Goal: Information Seeking & Learning: Learn about a topic

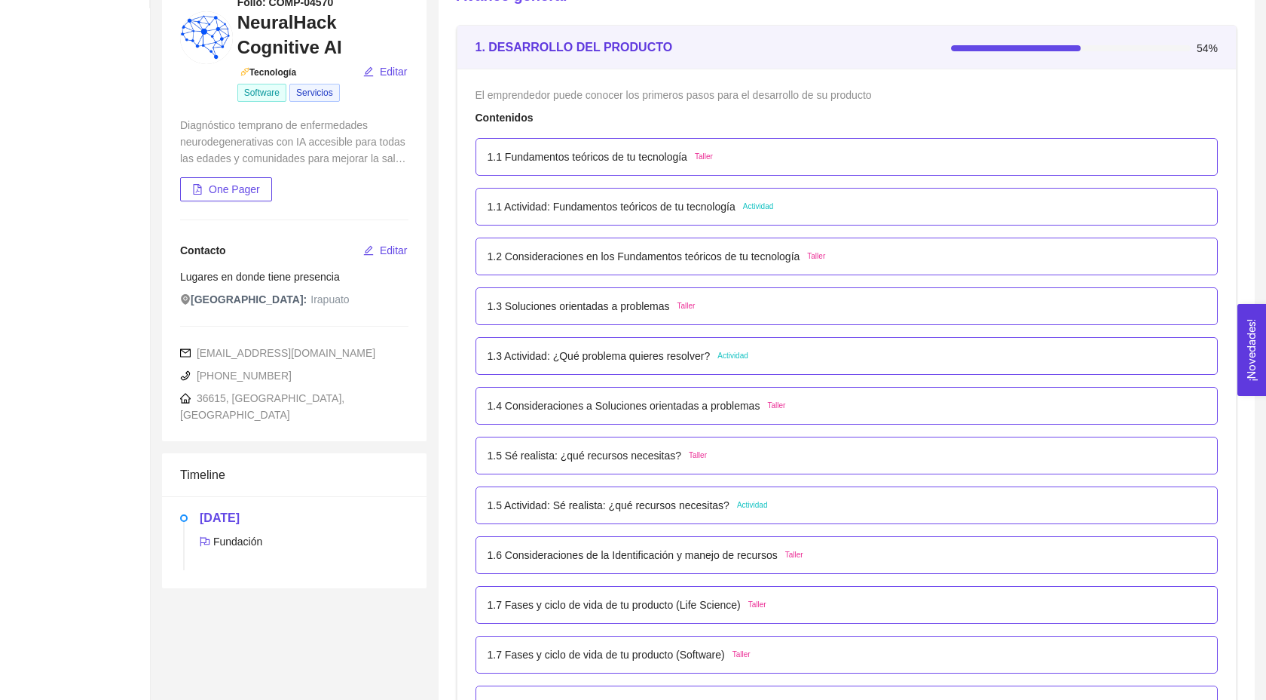
scroll to position [188, 0]
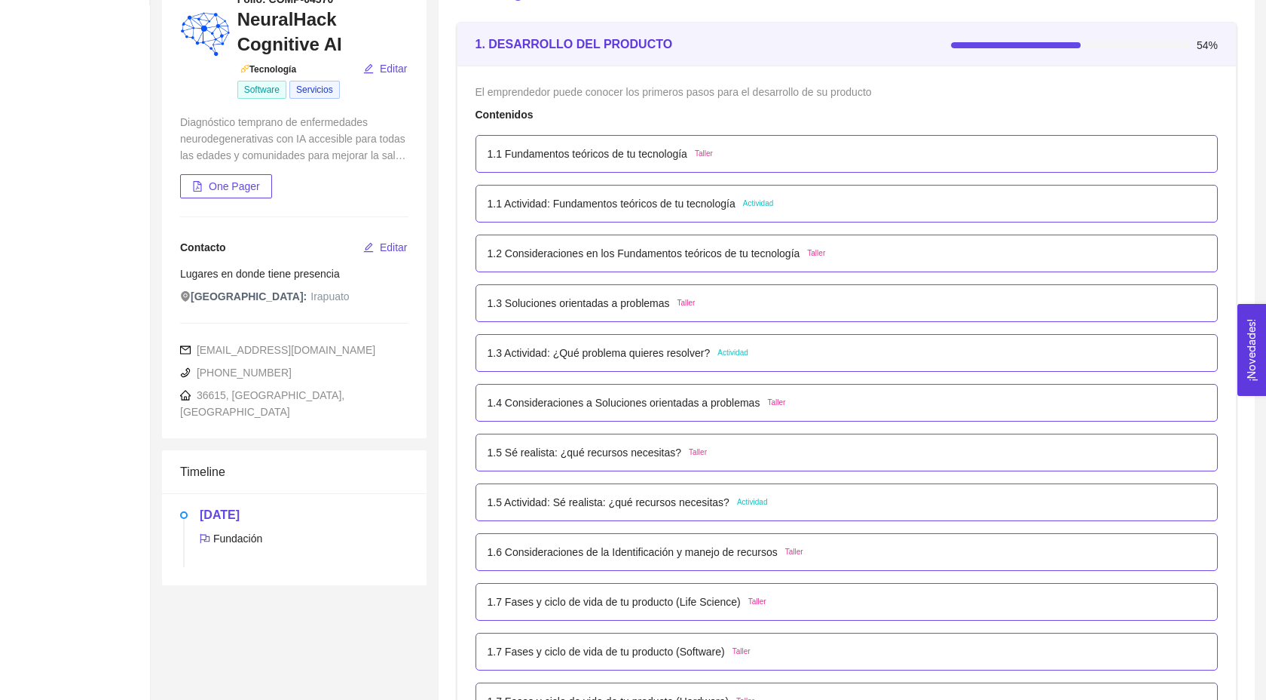
click at [660, 510] on p "1.5 Actividad: Sé realista: ¿qué recursos necesitas?" at bounding box center [609, 502] width 242 height 17
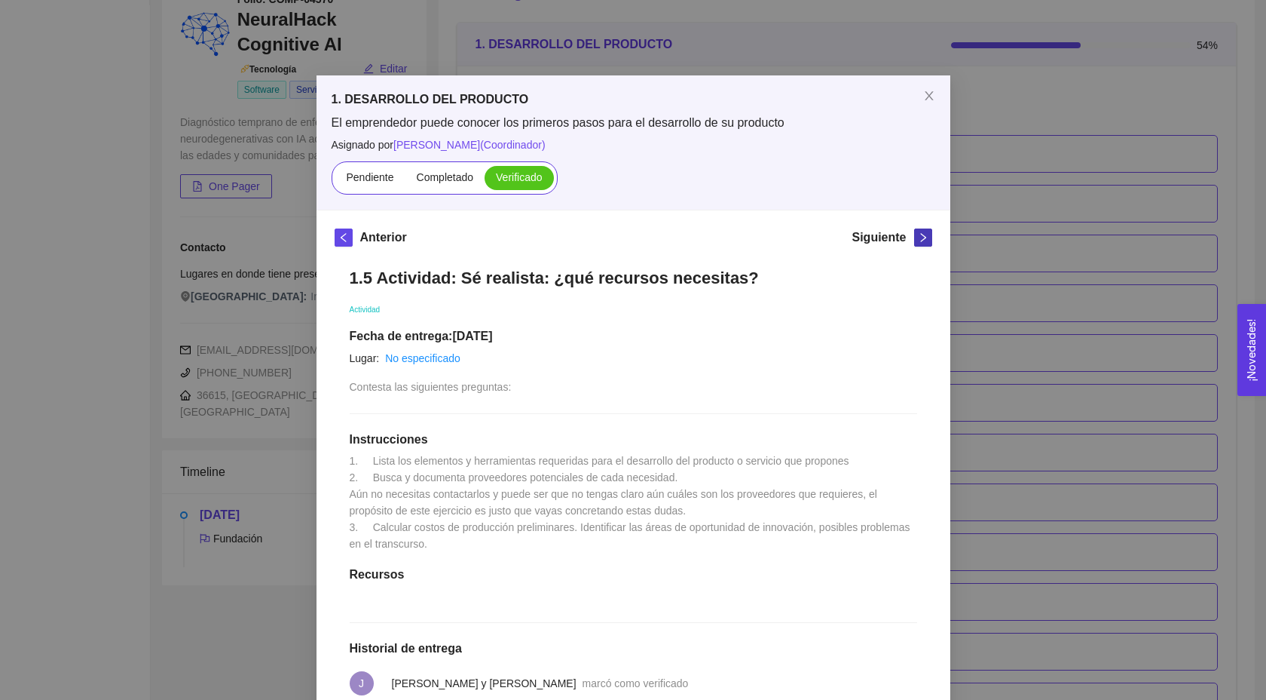
click at [923, 232] on icon "right" at bounding box center [923, 237] width 11 height 11
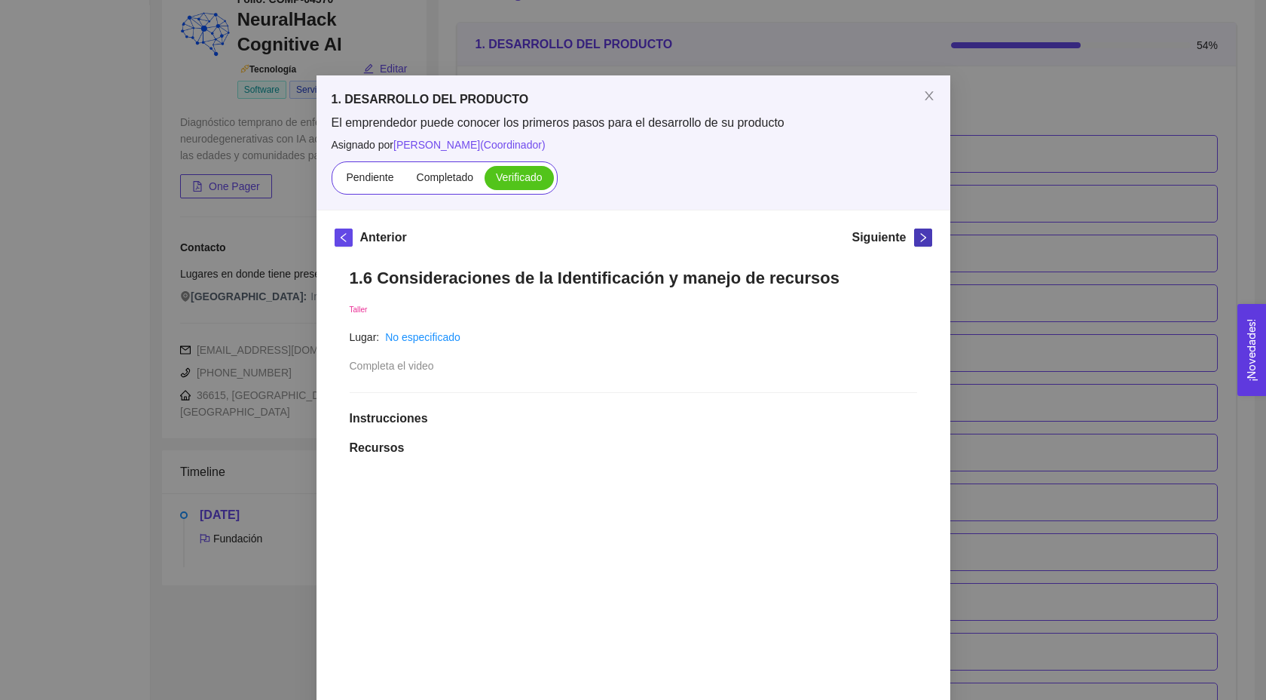
click at [923, 232] on icon "right" at bounding box center [923, 237] width 11 height 11
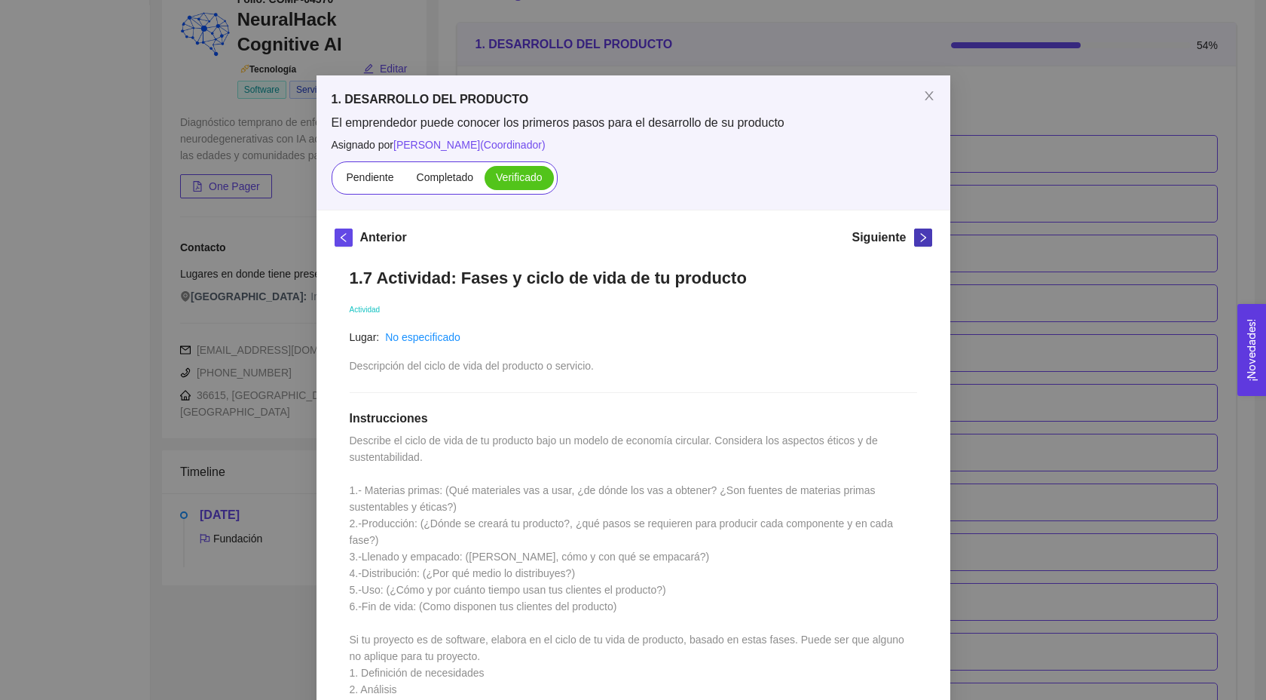
click at [923, 232] on icon "right" at bounding box center [923, 237] width 11 height 11
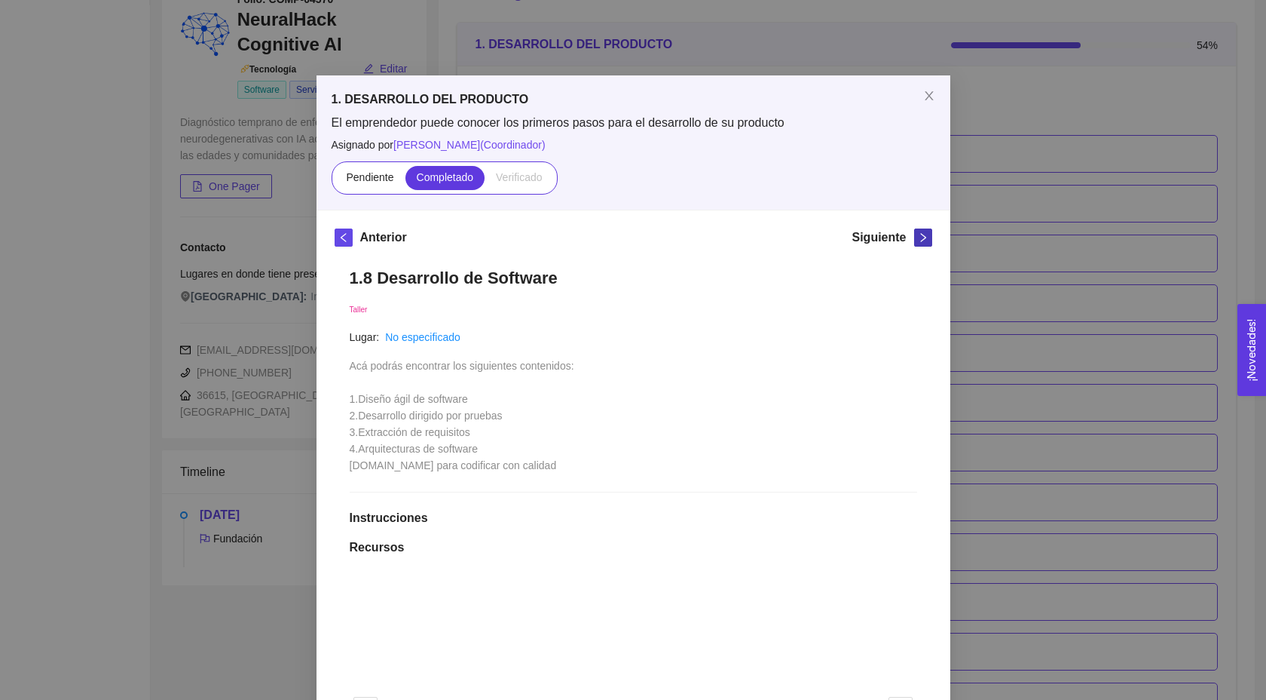
click at [923, 234] on icon "right" at bounding box center [923, 237] width 11 height 11
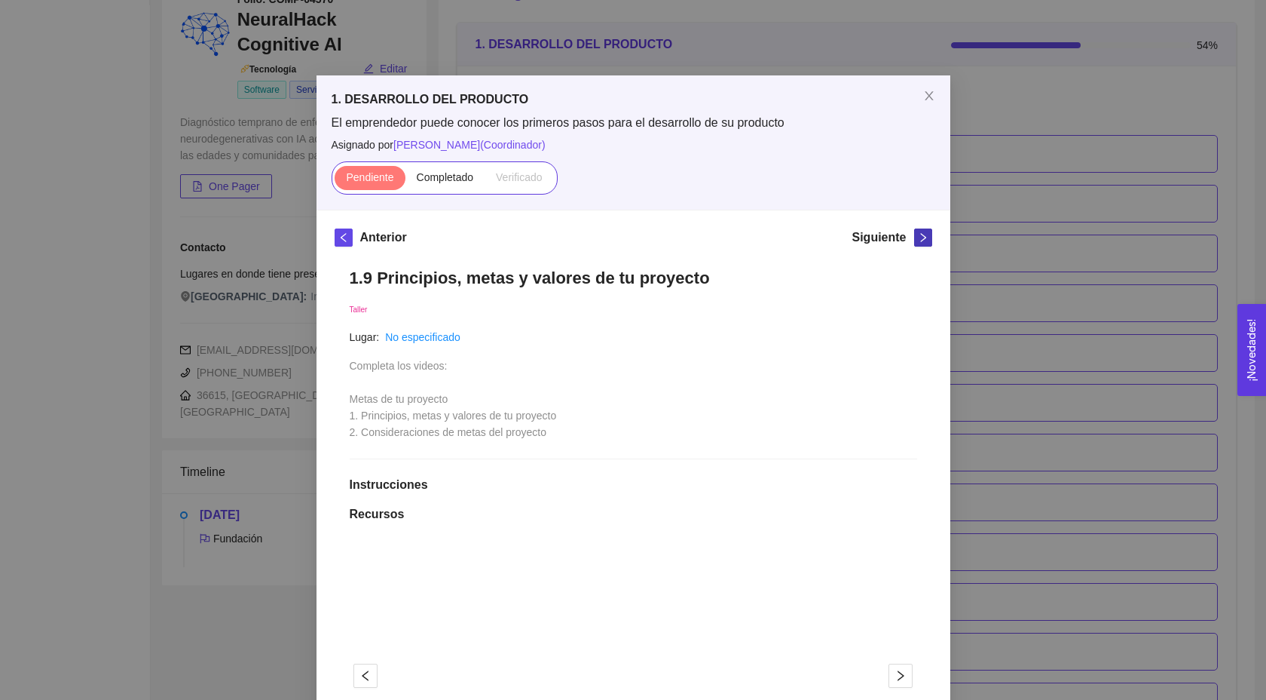
click at [923, 234] on icon "right" at bounding box center [923, 237] width 11 height 11
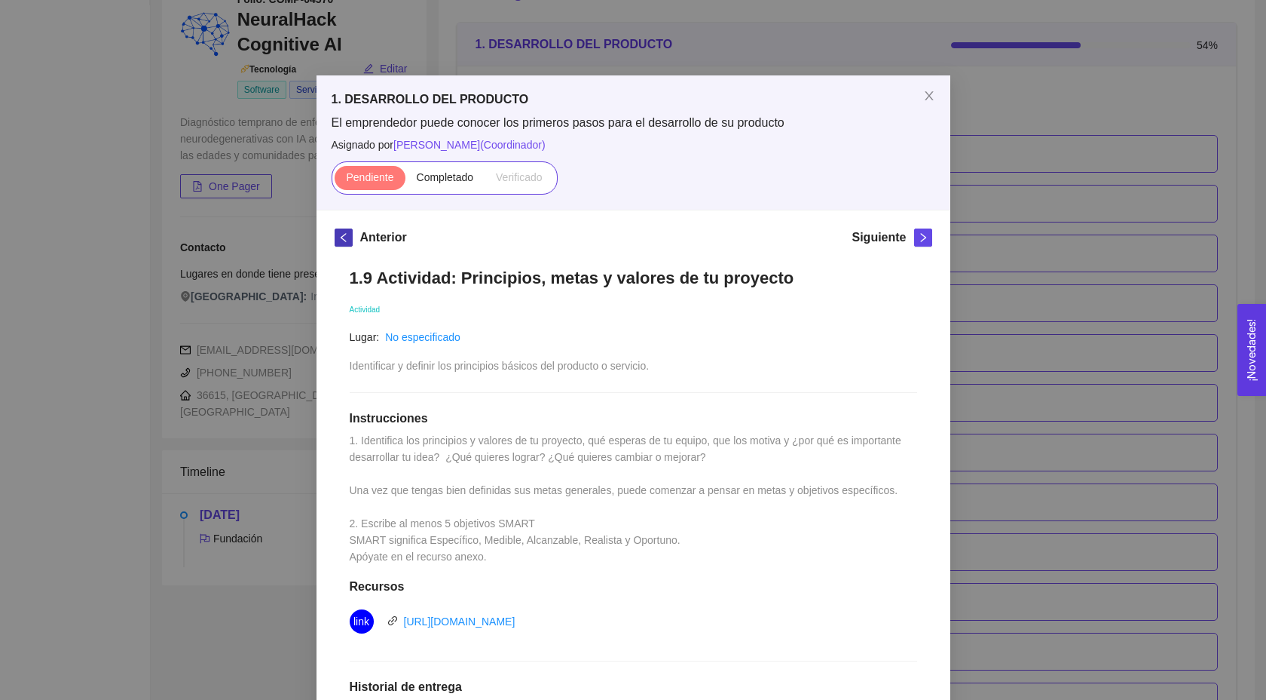
click at [345, 240] on icon "left" at bounding box center [343, 237] width 11 height 11
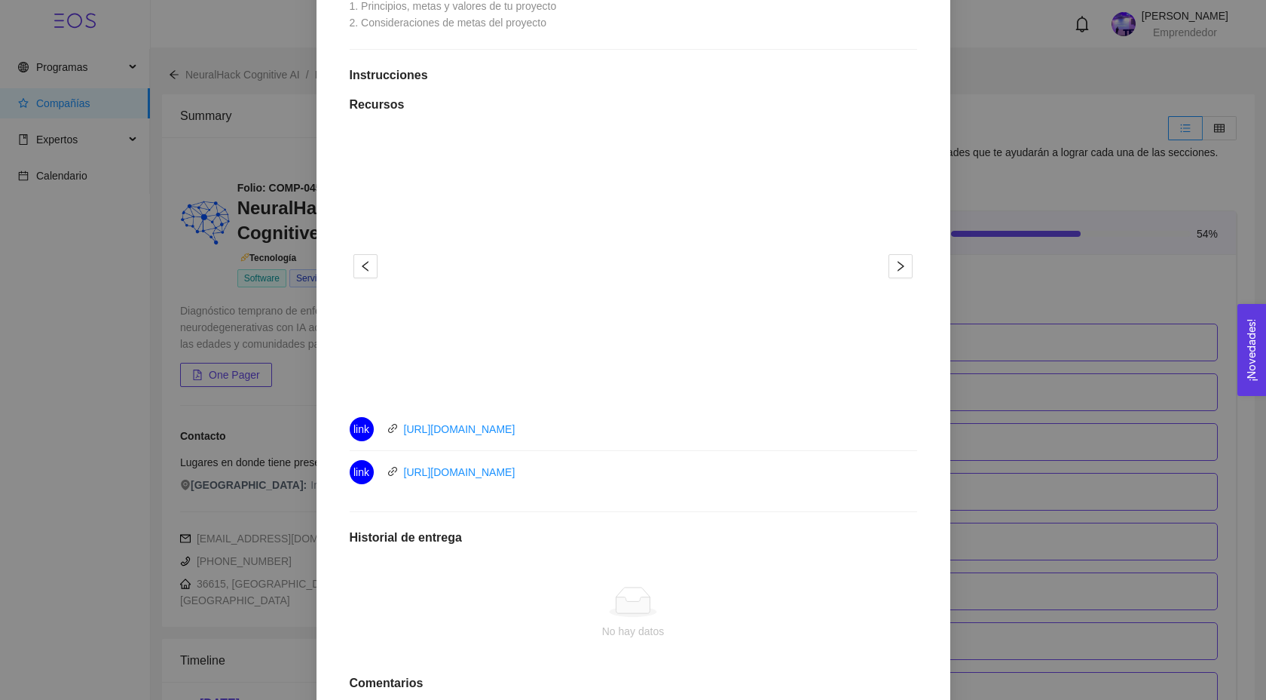
scroll to position [480, 0]
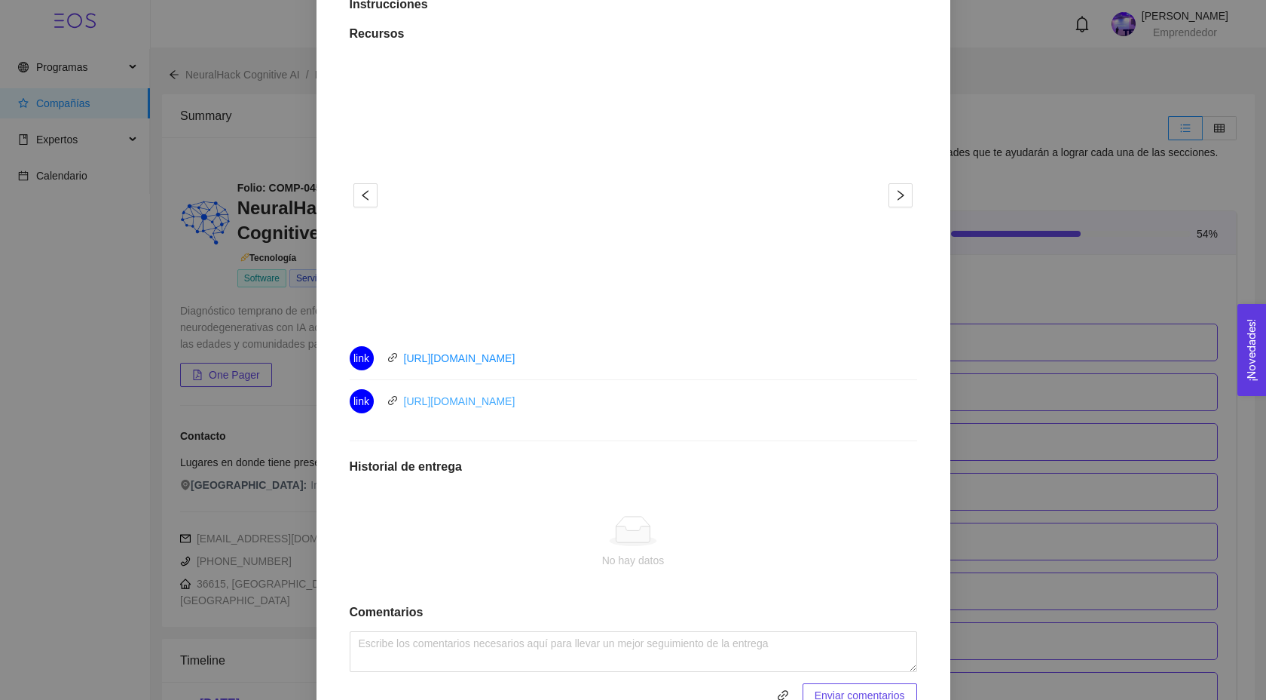
click at [494, 398] on link "[URL][DOMAIN_NAME]" at bounding box center [460, 401] width 112 height 12
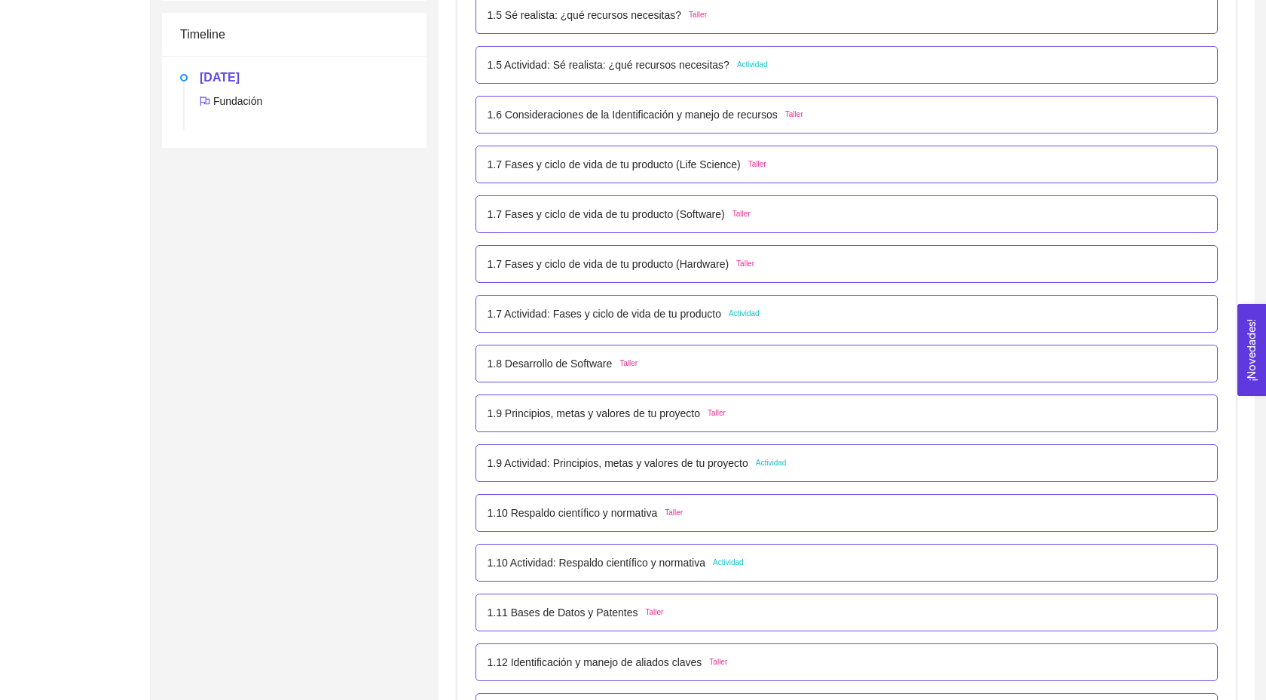
scroll to position [629, 0]
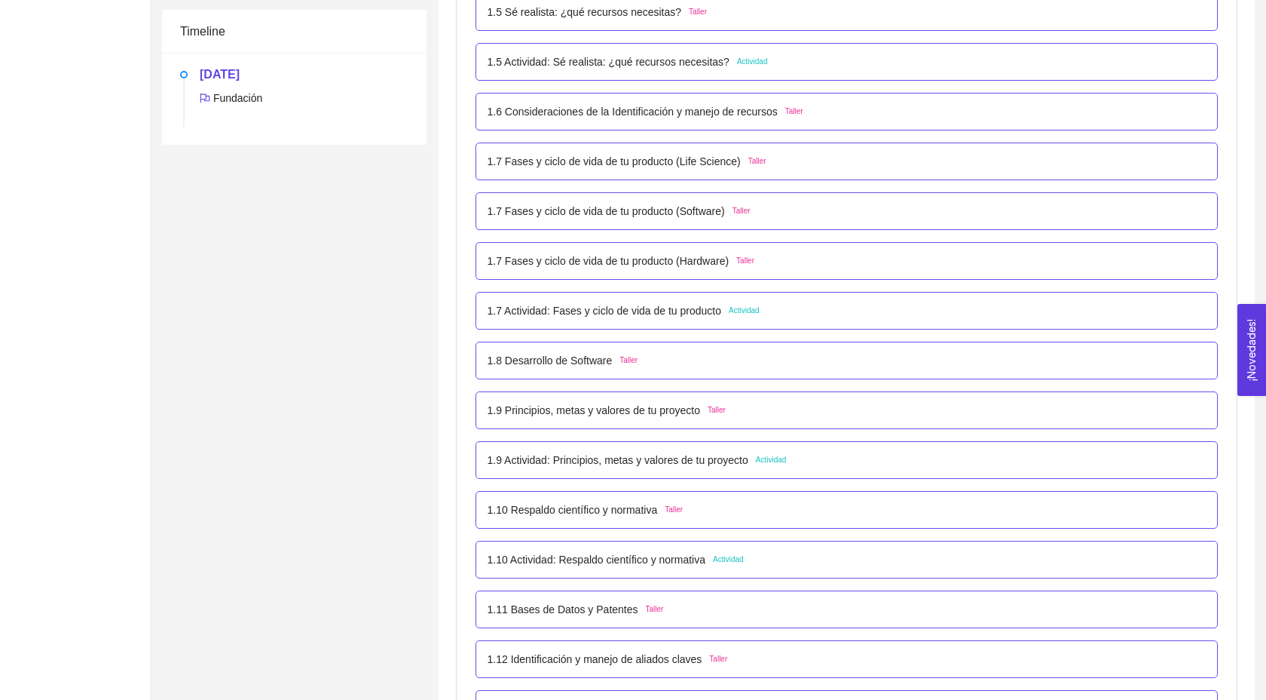
click at [655, 418] on p "1.9 Principios, metas y valores de tu proyecto" at bounding box center [594, 410] width 213 height 17
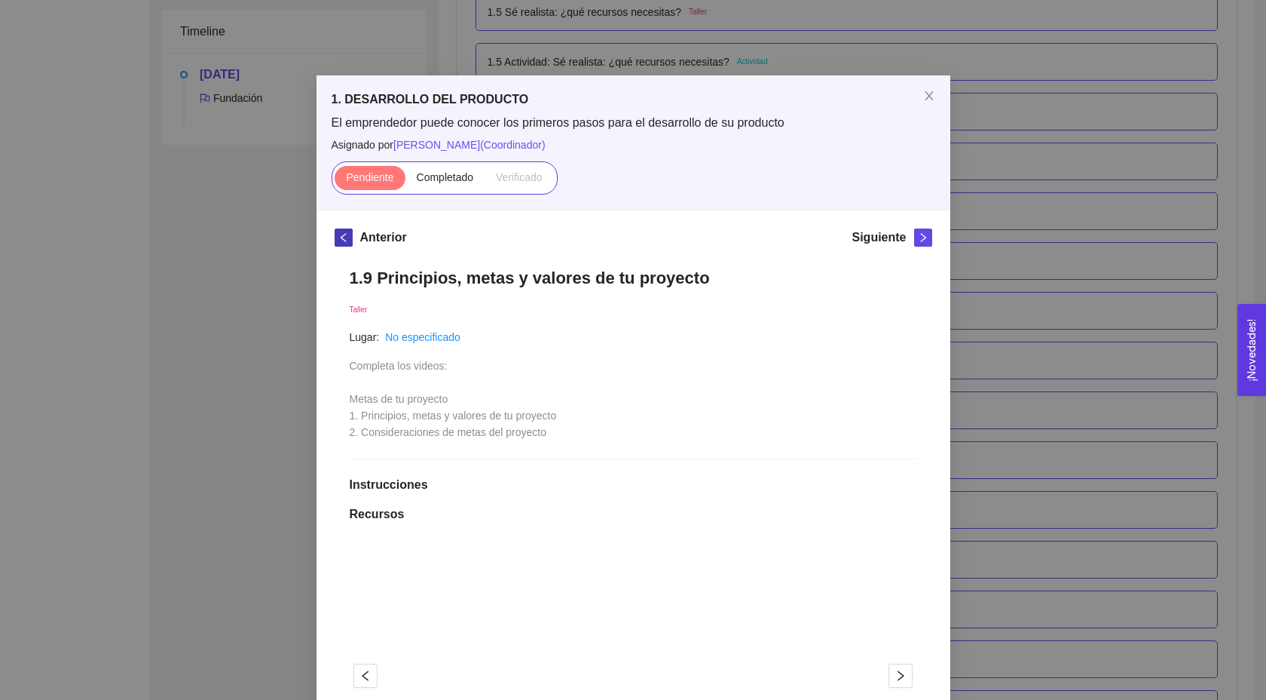
click at [335, 235] on span "left" at bounding box center [343, 237] width 17 height 11
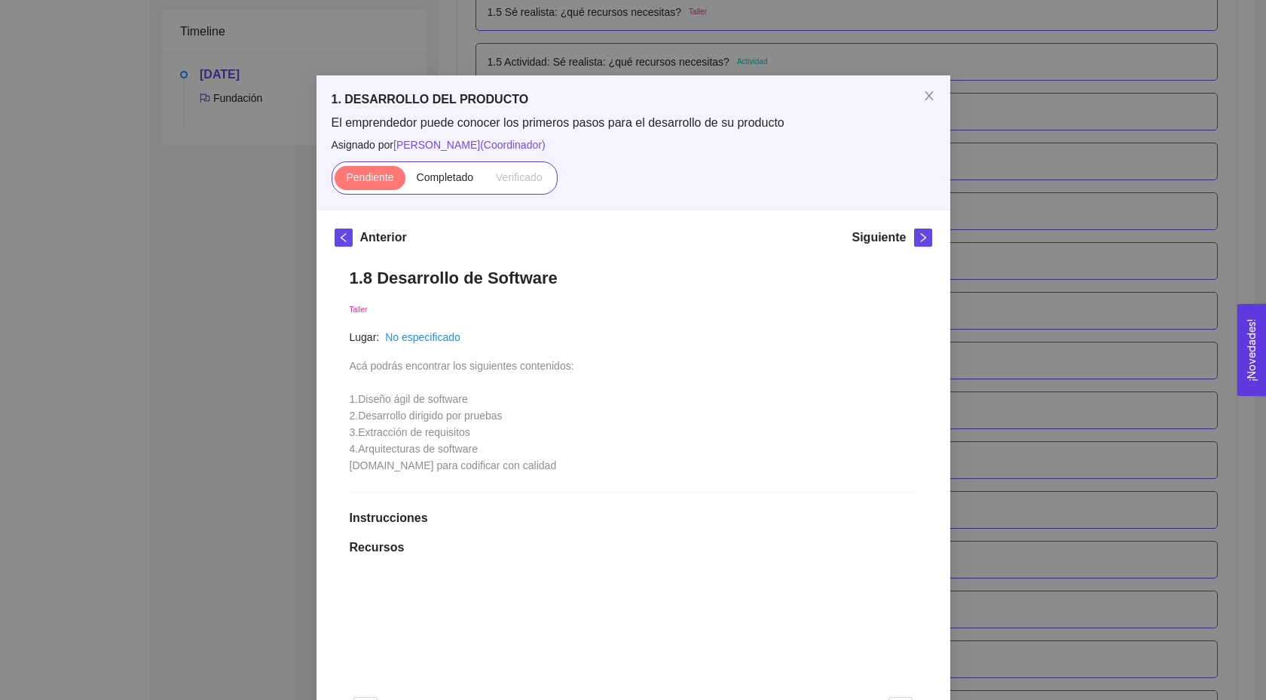
click at [718, 65] on div "1. DESARROLLO DEL PRODUCTO El emprendedor puede conocer los primeros pasos para…" at bounding box center [633, 350] width 1266 height 700
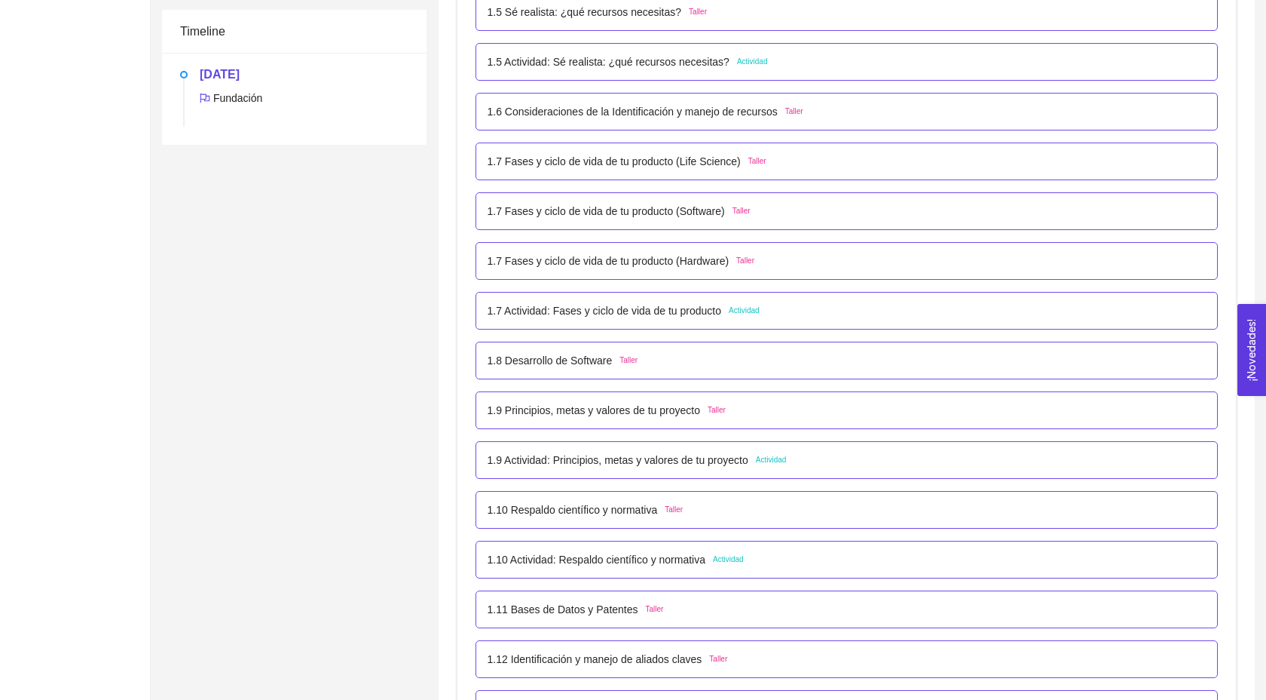
click at [675, 216] on div "1.7 Fases y ciclo de vida de tu producto (Software) Taller" at bounding box center [847, 211] width 743 height 38
click at [644, 219] on p "1.7 Fases y ciclo de vida de tu producto (Software)" at bounding box center [606, 211] width 237 height 17
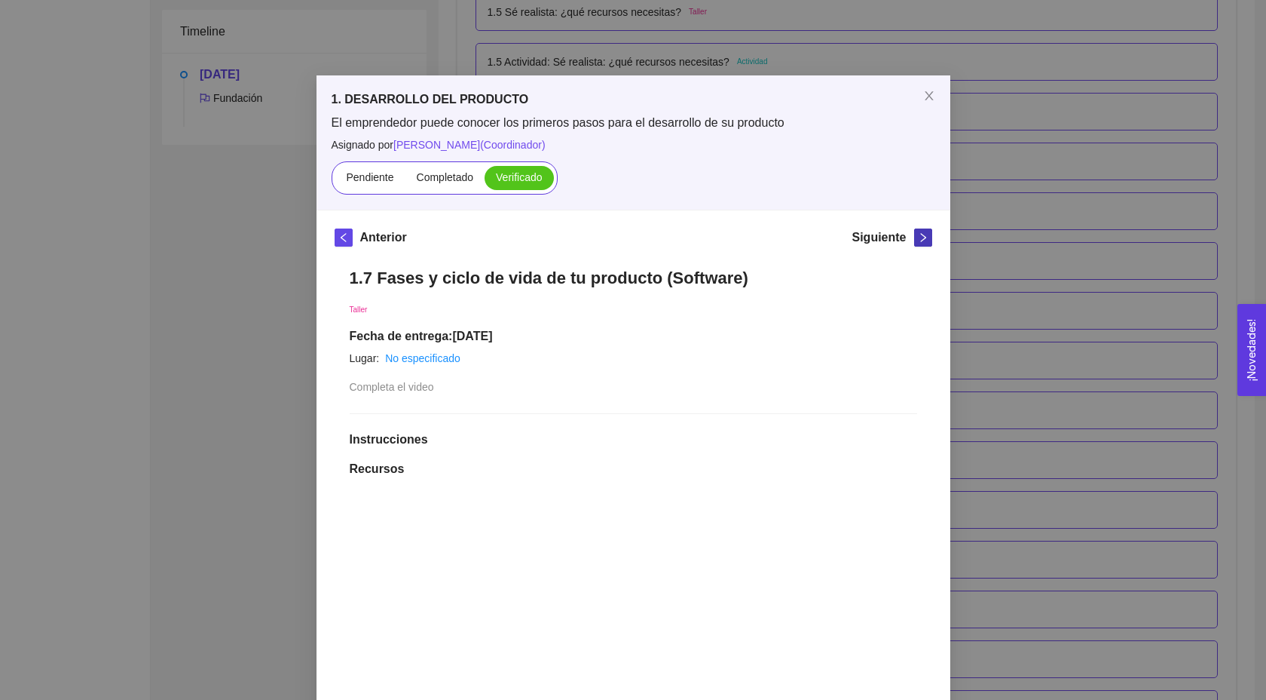
click at [926, 239] on icon "right" at bounding box center [923, 237] width 11 height 11
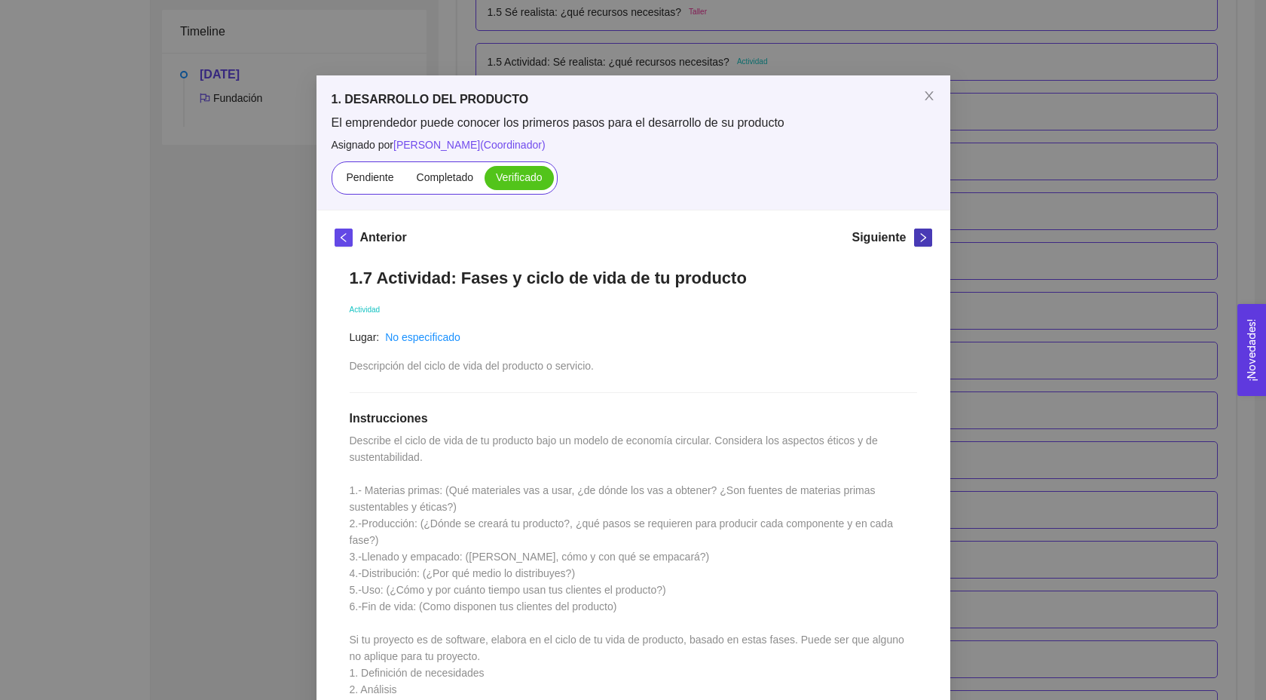
click at [926, 239] on icon "right" at bounding box center [923, 237] width 11 height 11
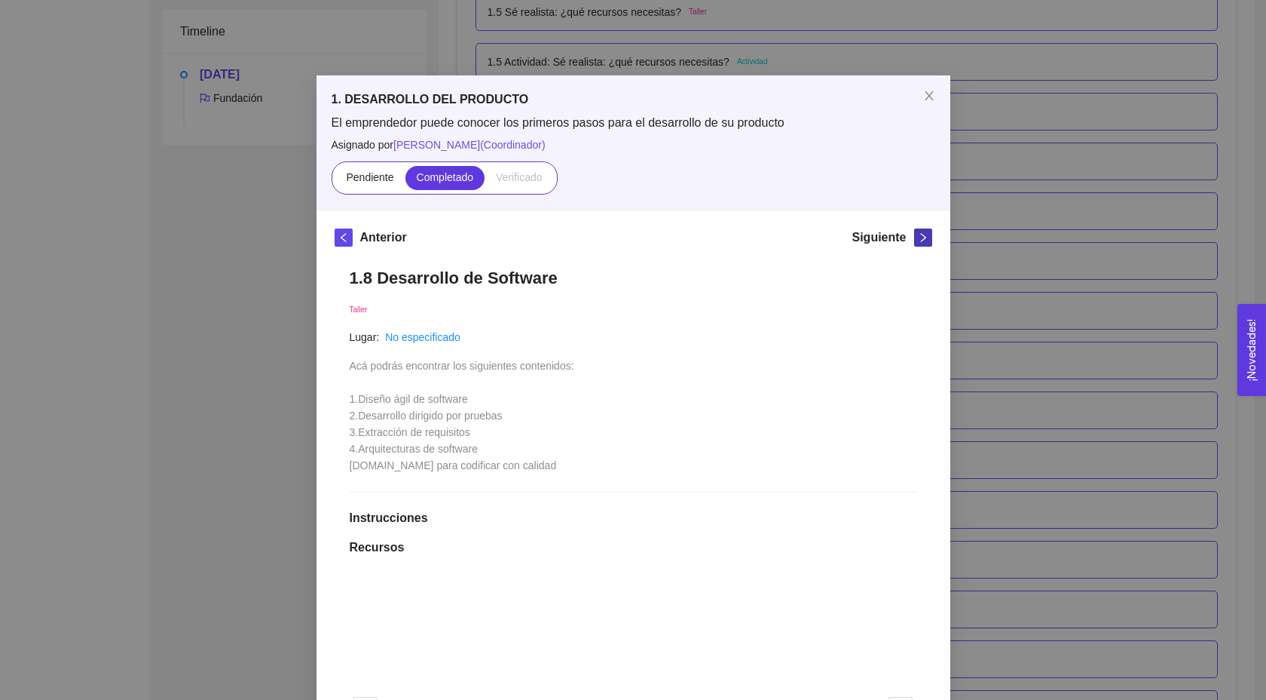
click at [926, 239] on icon "right" at bounding box center [923, 237] width 11 height 11
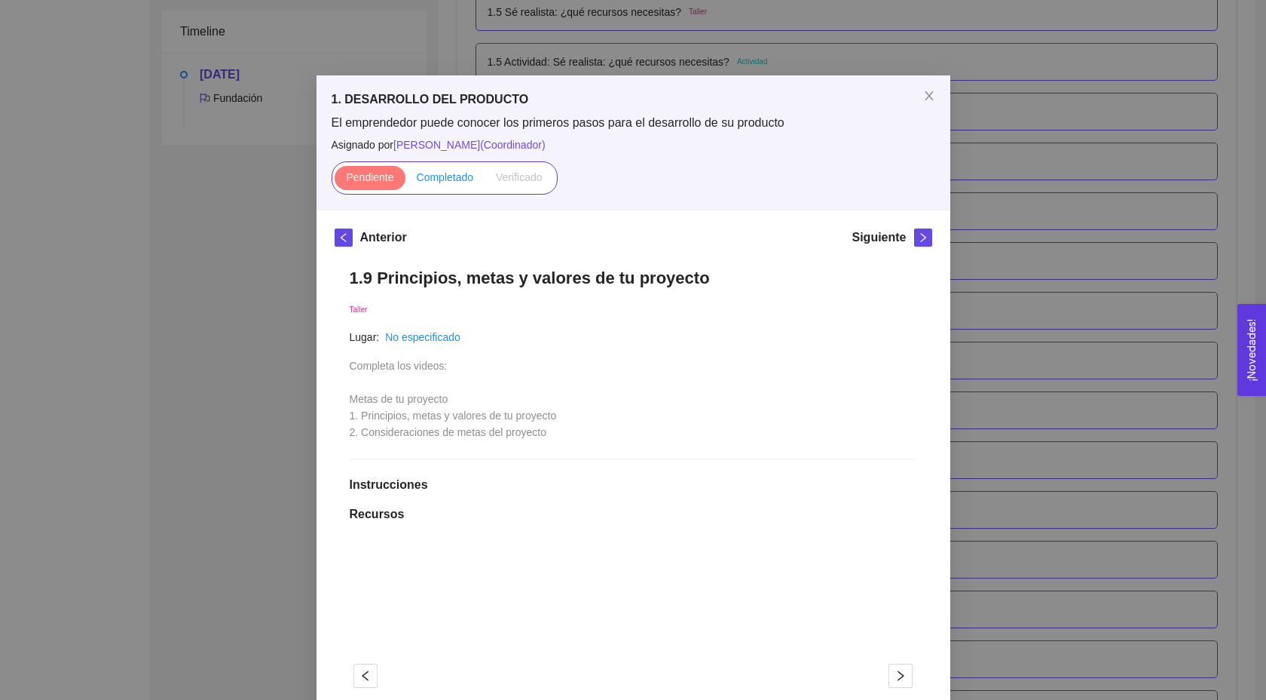
click at [433, 179] on span "Completado" at bounding box center [445, 177] width 57 height 12
click at [406, 181] on input "Completado" at bounding box center [406, 181] width 0 height 0
click at [925, 241] on icon "right" at bounding box center [923, 237] width 11 height 11
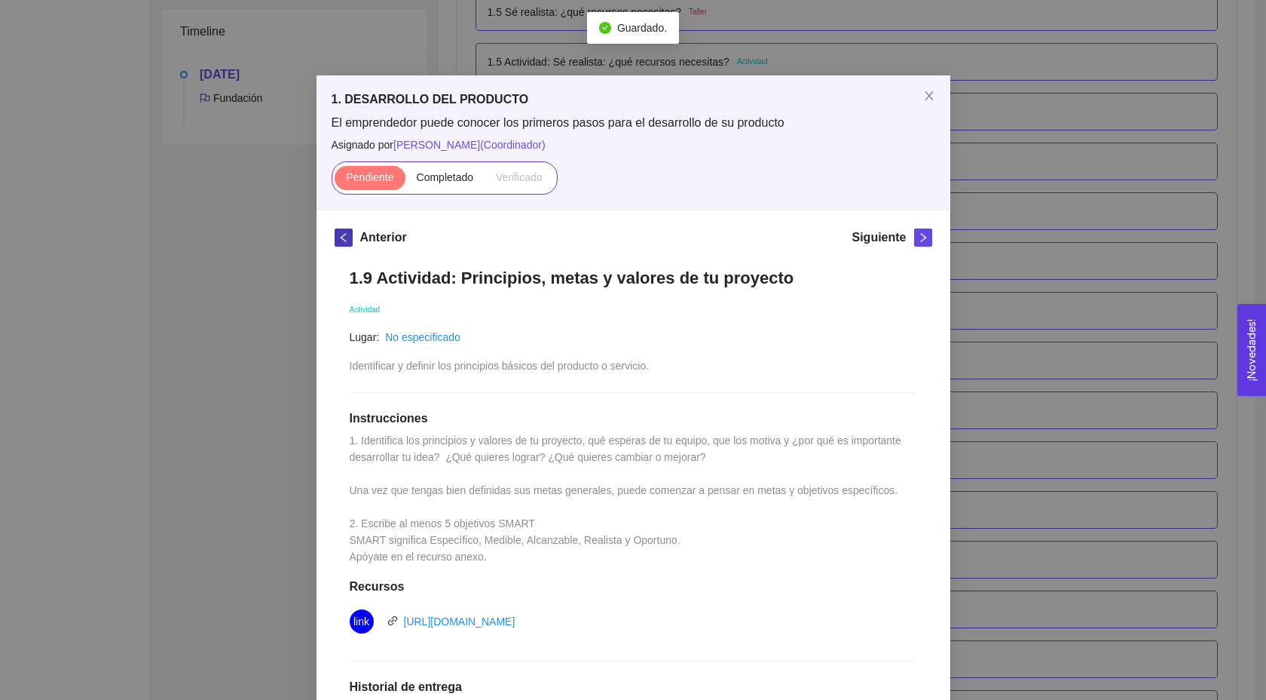
click at [347, 234] on icon "left" at bounding box center [343, 237] width 11 height 11
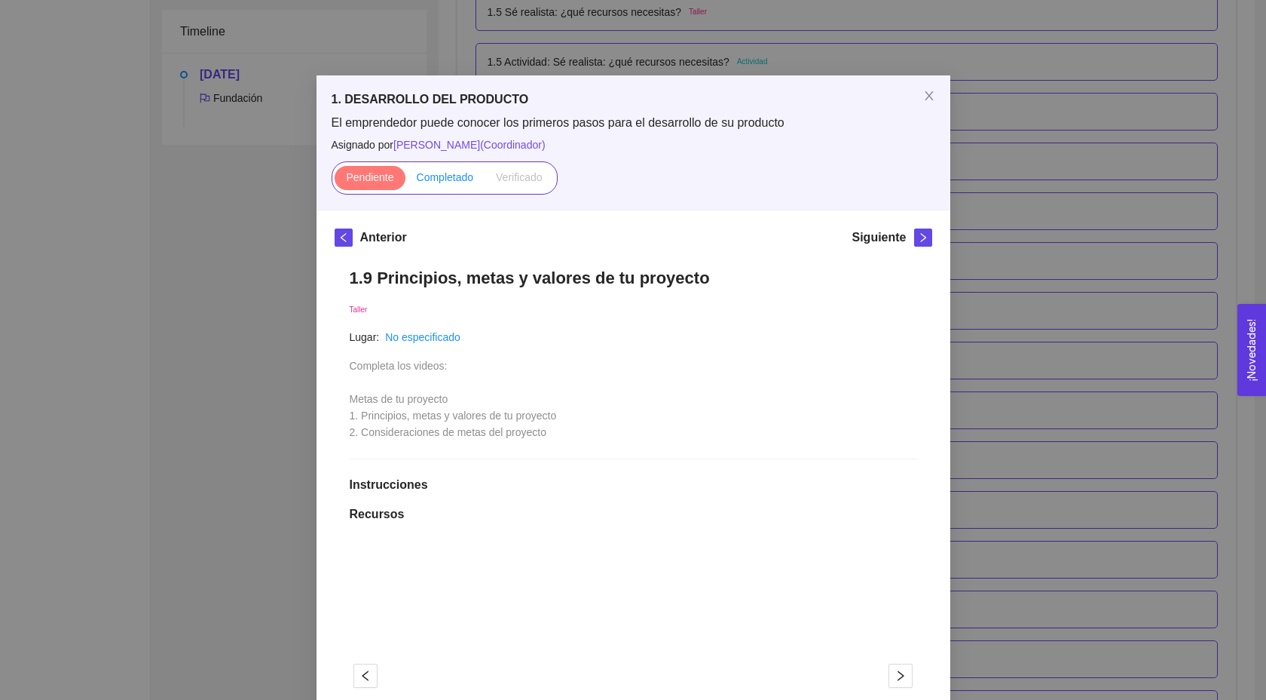
click at [457, 181] on span "Completado" at bounding box center [445, 177] width 57 height 12
click at [406, 181] on input "Completado" at bounding box center [406, 181] width 0 height 0
click at [919, 234] on icon "right" at bounding box center [923, 237] width 11 height 11
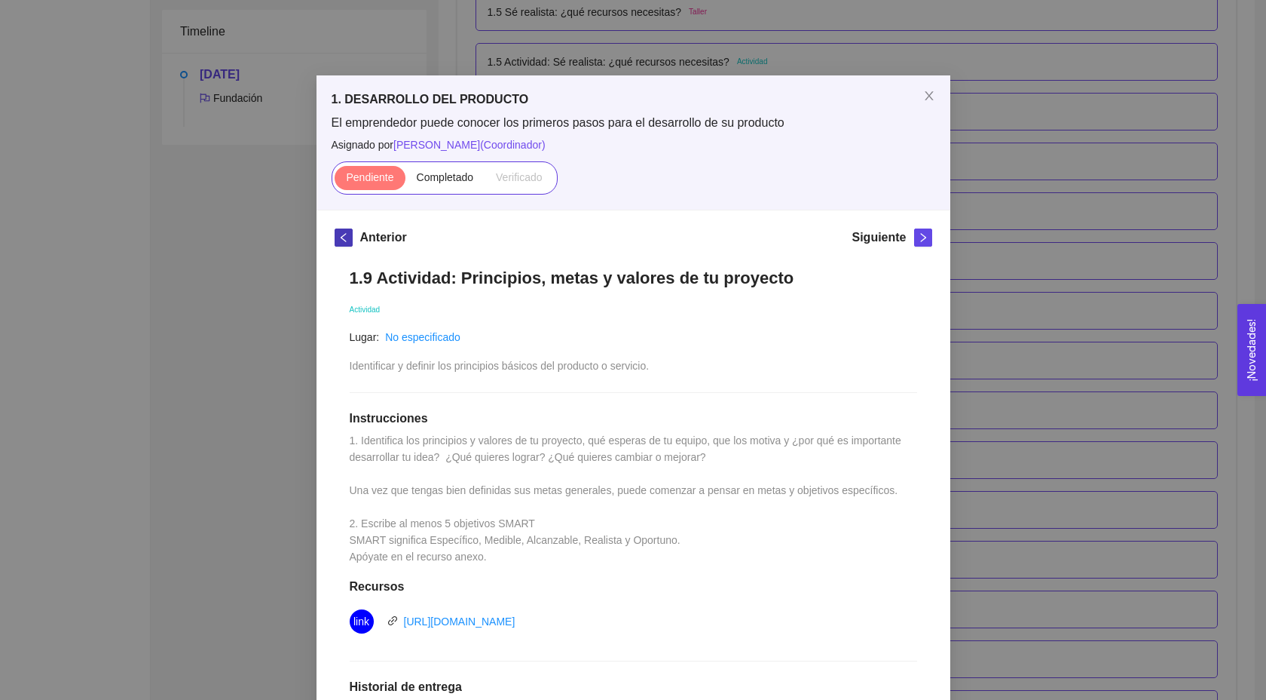
click at [348, 240] on span "left" at bounding box center [343, 237] width 17 height 11
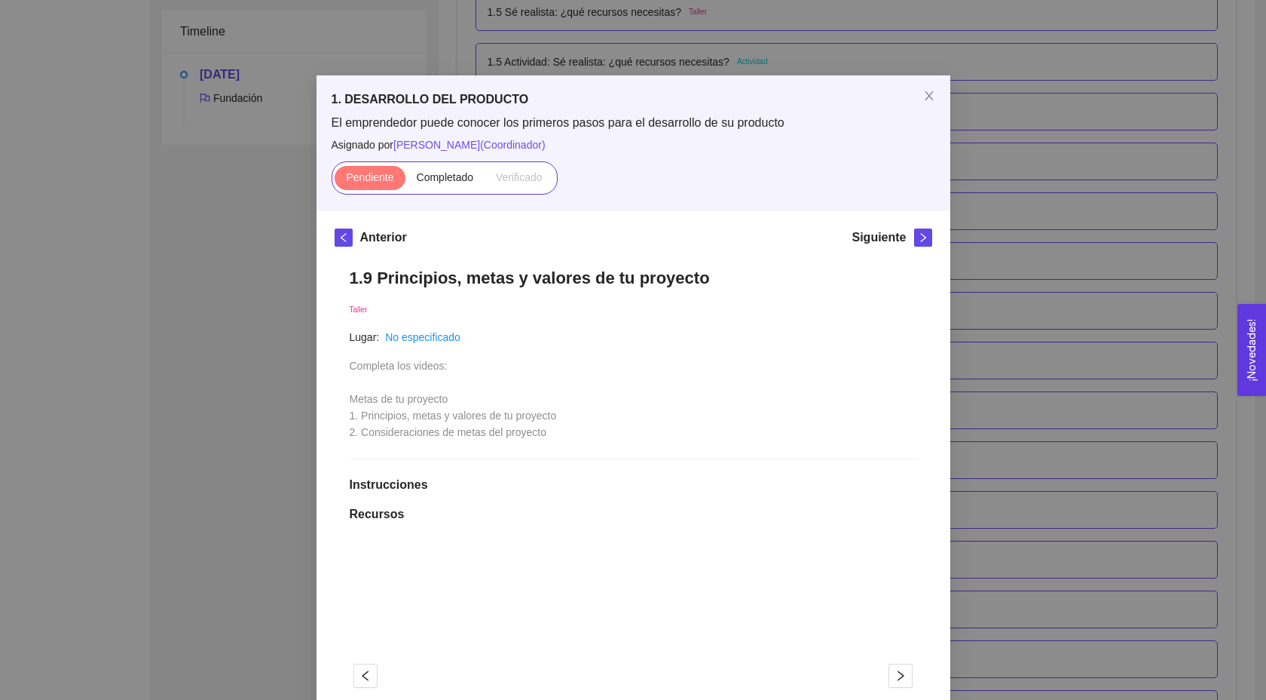
click at [965, 234] on div "1. DESARROLLO DEL PRODUCTO El emprendedor puede conocer los primeros pasos para…" at bounding box center [633, 350] width 1266 height 700
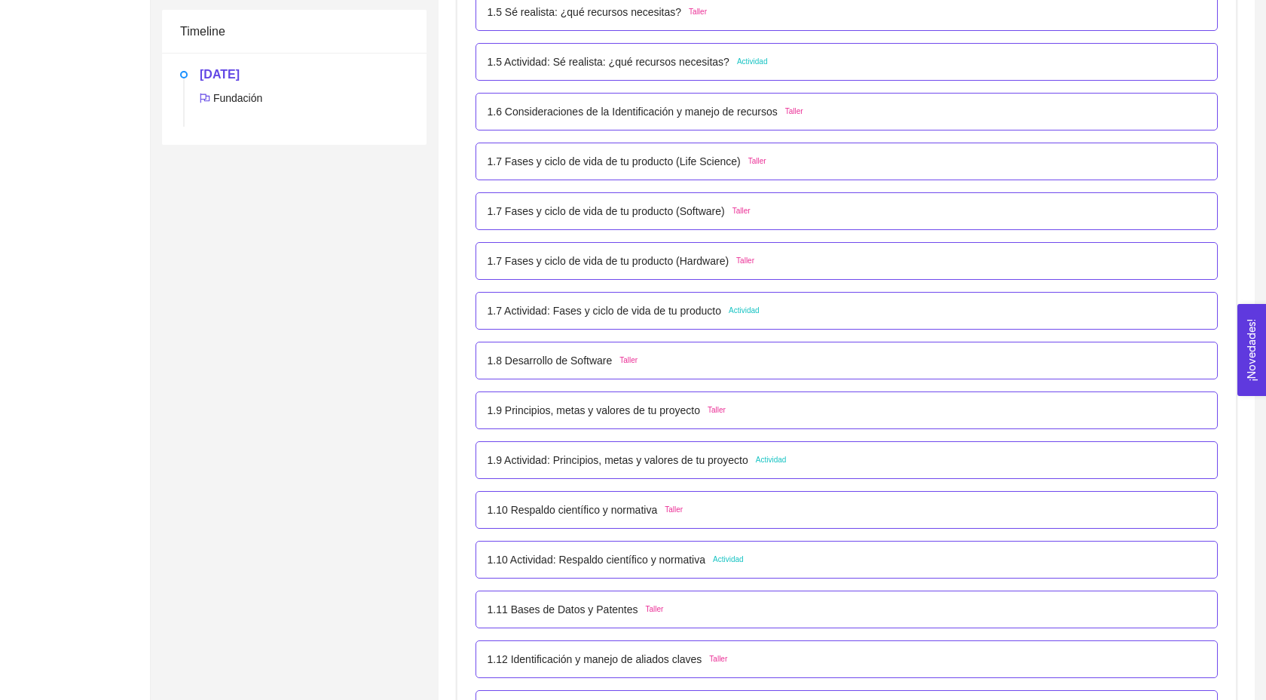
click at [666, 418] on p "1.9 Principios, metas y valores de tu proyecto" at bounding box center [594, 410] width 213 height 17
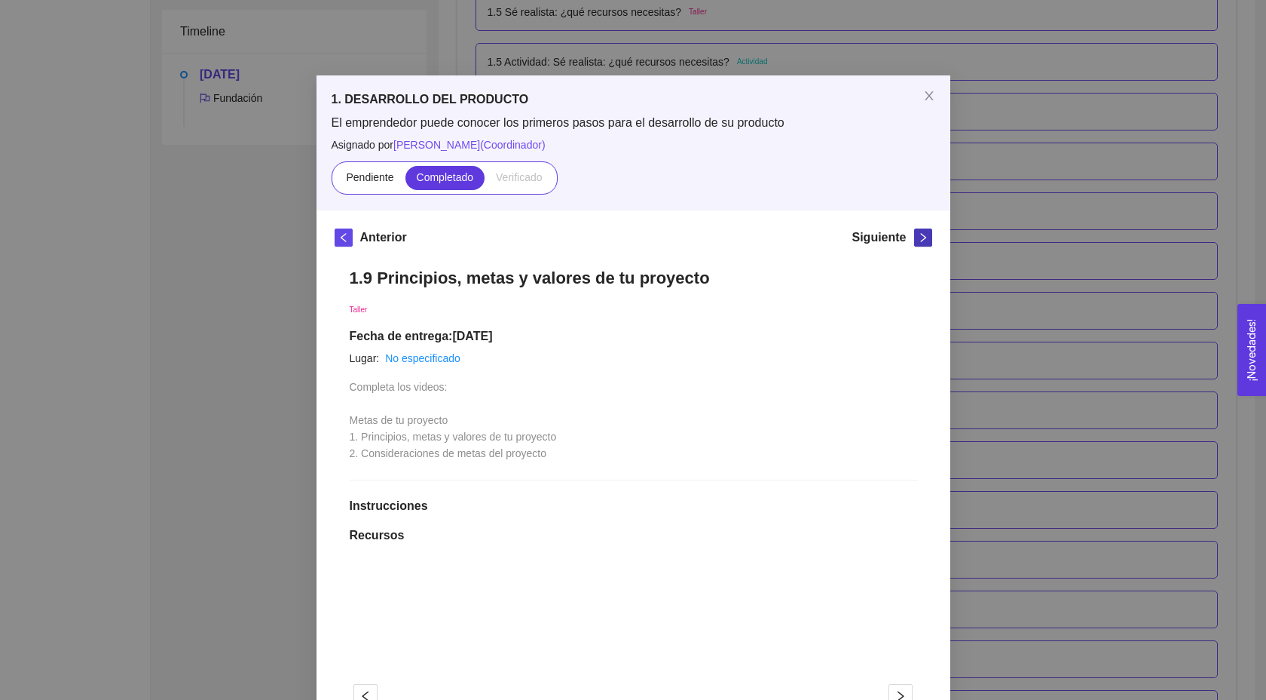
click at [920, 234] on icon "right" at bounding box center [923, 237] width 11 height 11
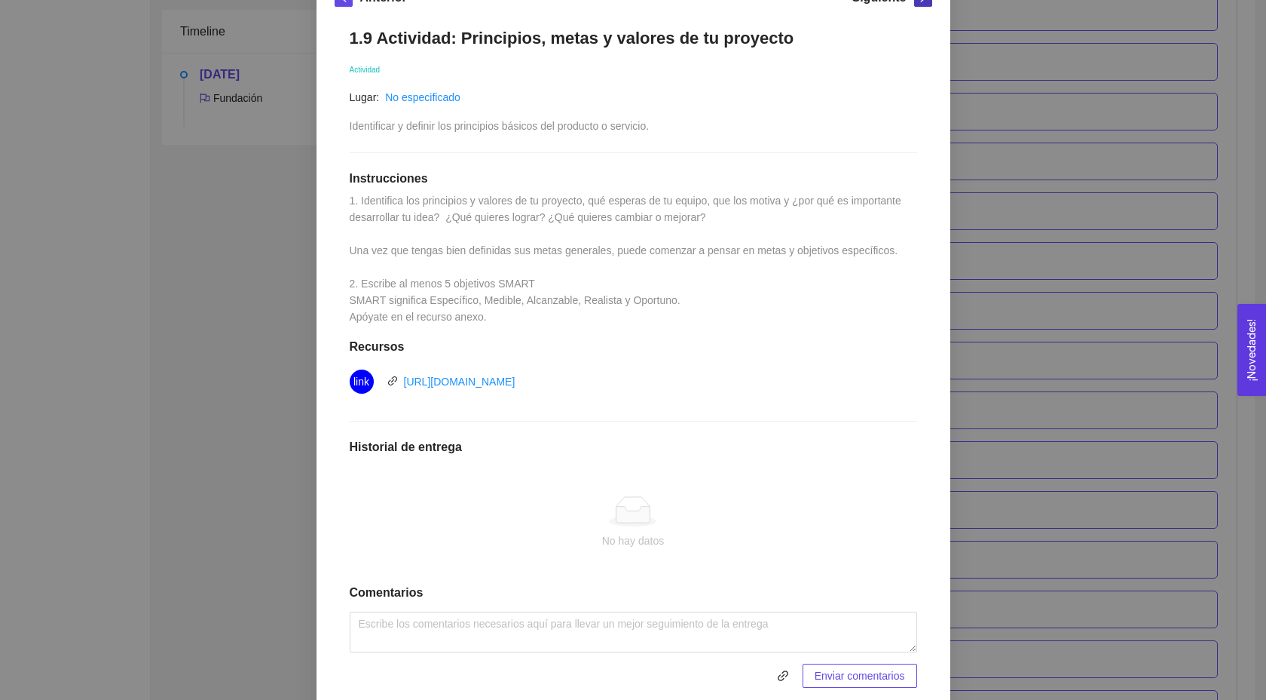
scroll to position [235, 0]
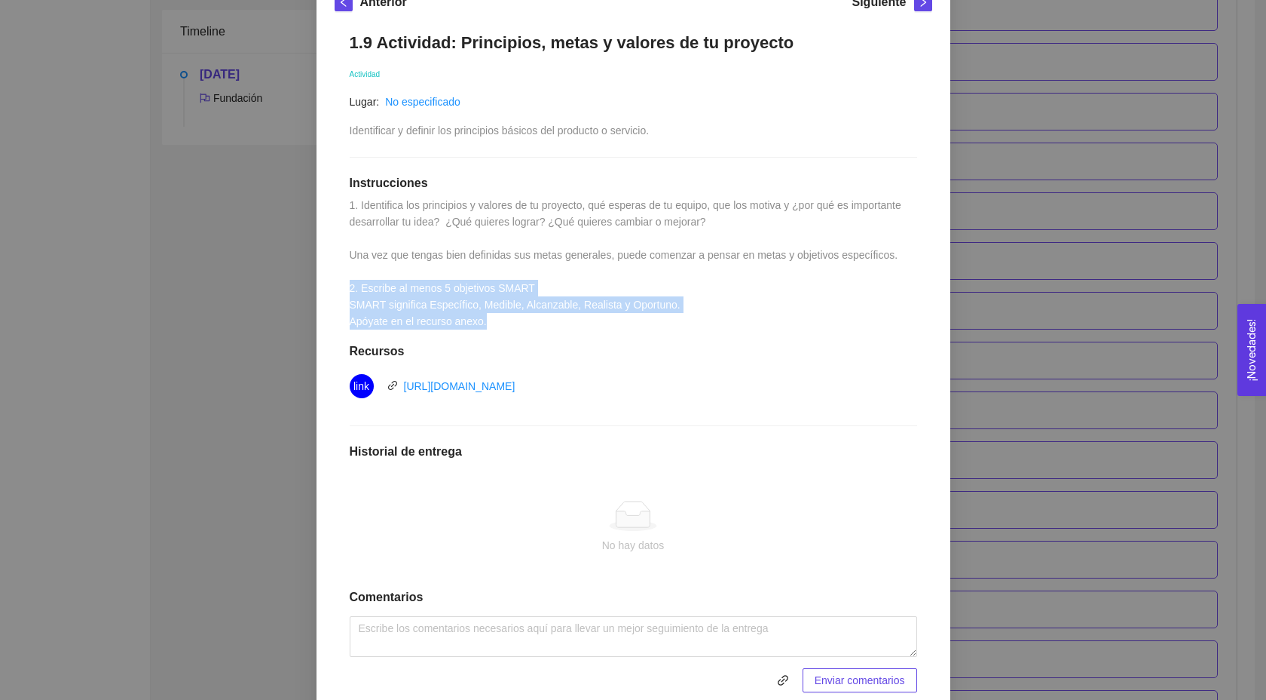
drag, startPoint x: 352, startPoint y: 286, endPoint x: 522, endPoint y: 324, distance: 173.7
click at [522, 324] on div "1.9 Actividad: Principios, metas y valores de tu proyecto Actividad Lugar: No e…" at bounding box center [634, 362] width 598 height 690
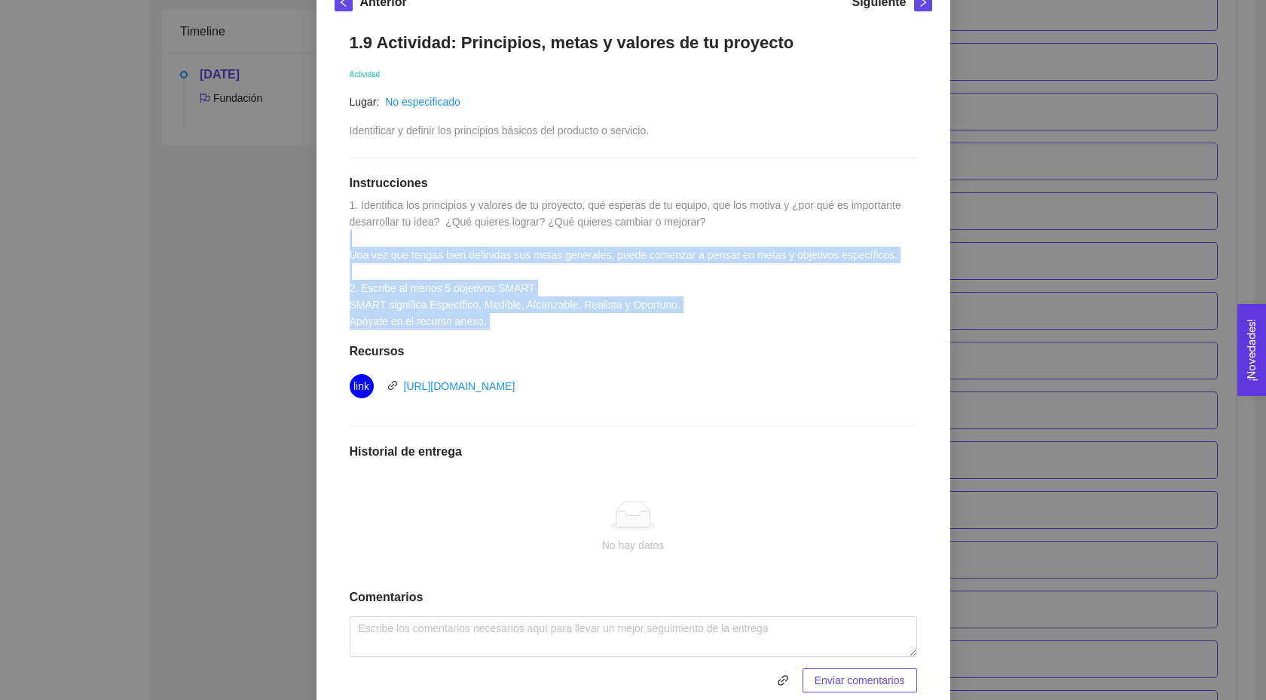
drag, startPoint x: 522, startPoint y: 324, endPoint x: 445, endPoint y: 235, distance: 117.1
click at [444, 235] on div "1.9 Actividad: Principios, metas y valores de tu proyecto Actividad Lugar: No e…" at bounding box center [634, 362] width 598 height 690
click at [445, 235] on div "1.9 Actividad: Principios, metas y valores de tu proyecto Actividad Lugar: No e…" at bounding box center [634, 362] width 598 height 690
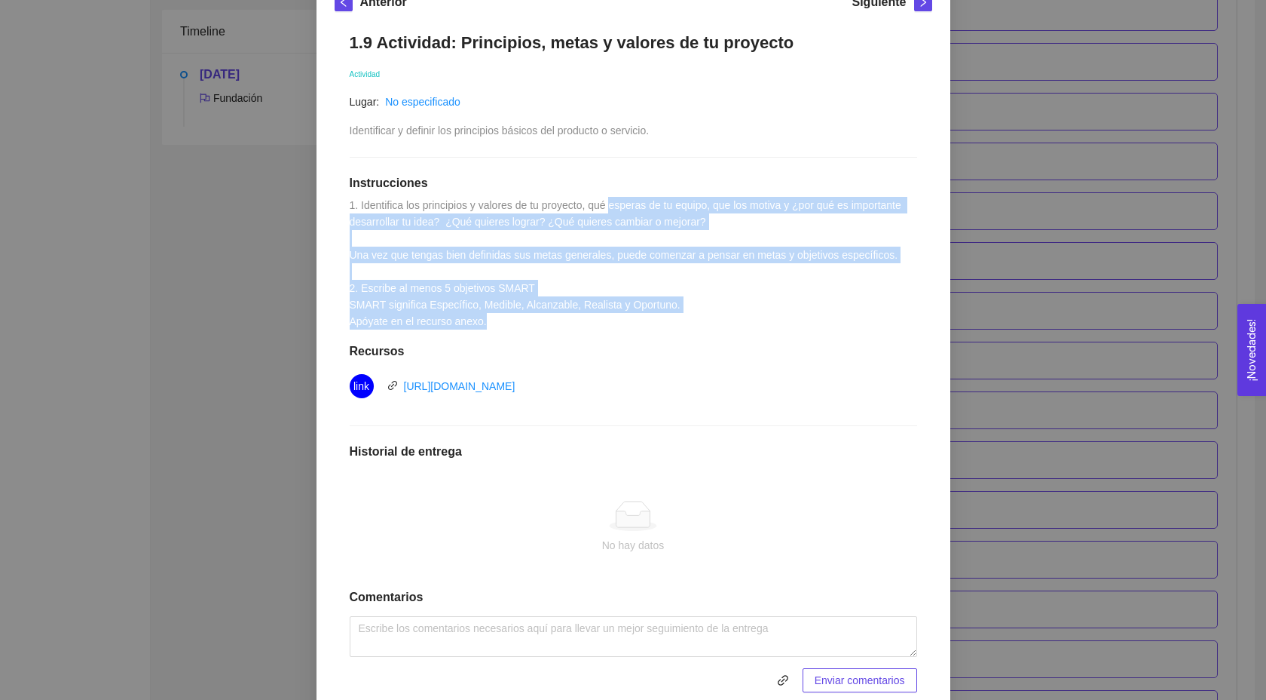
drag, startPoint x: 621, startPoint y: 212, endPoint x: 587, endPoint y: 325, distance: 118.0
click at [587, 325] on div "1.9 Actividad: Principios, metas y valores de tu proyecto Actividad Lugar: No e…" at bounding box center [634, 362] width 598 height 690
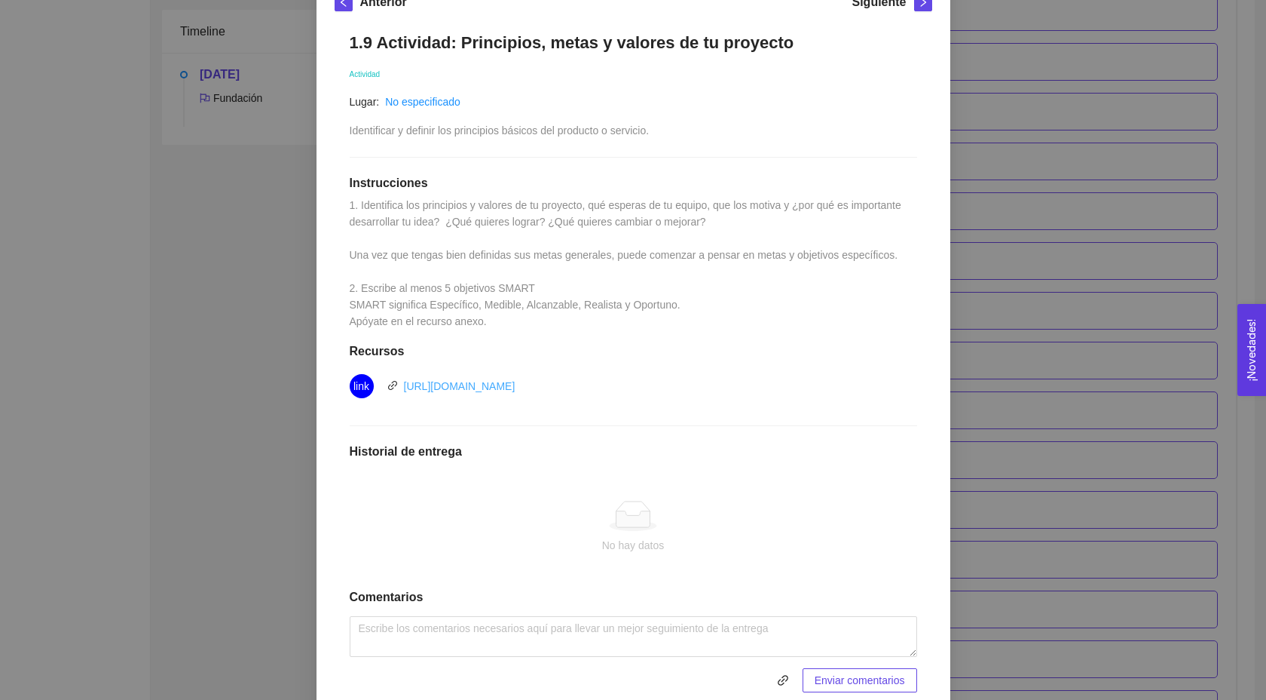
click at [501, 385] on link "[URL][DOMAIN_NAME]" at bounding box center [460, 386] width 112 height 12
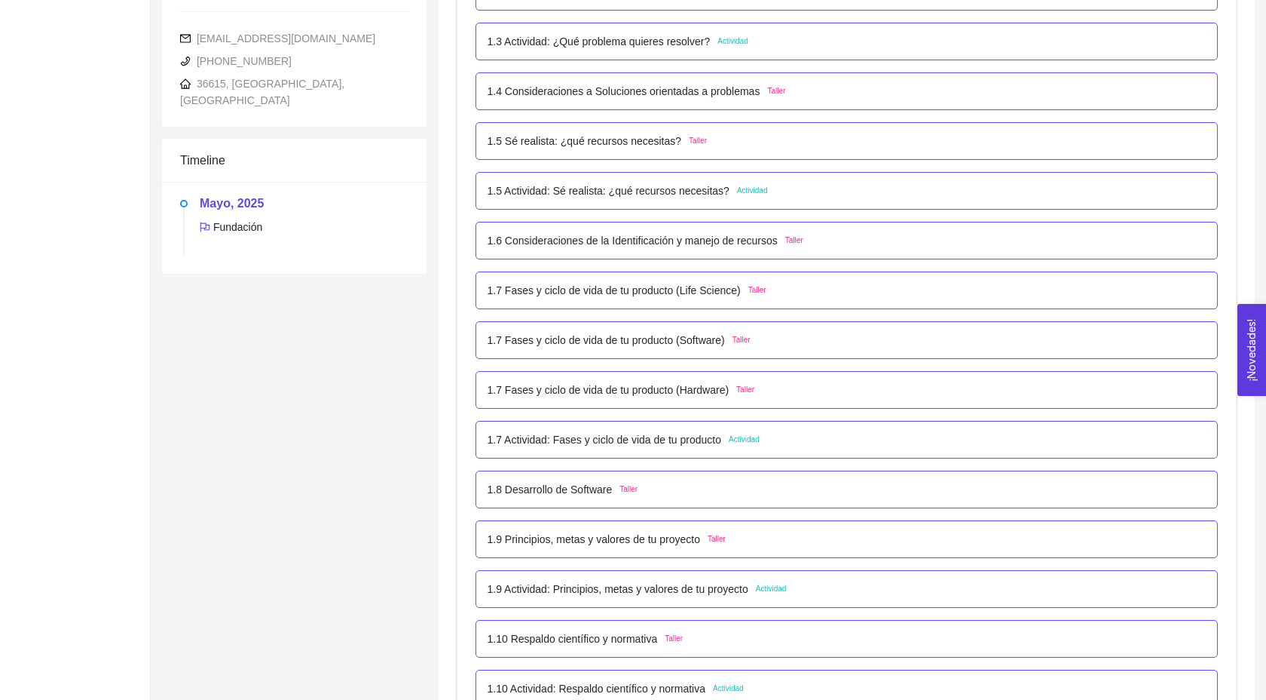
scroll to position [509, 0]
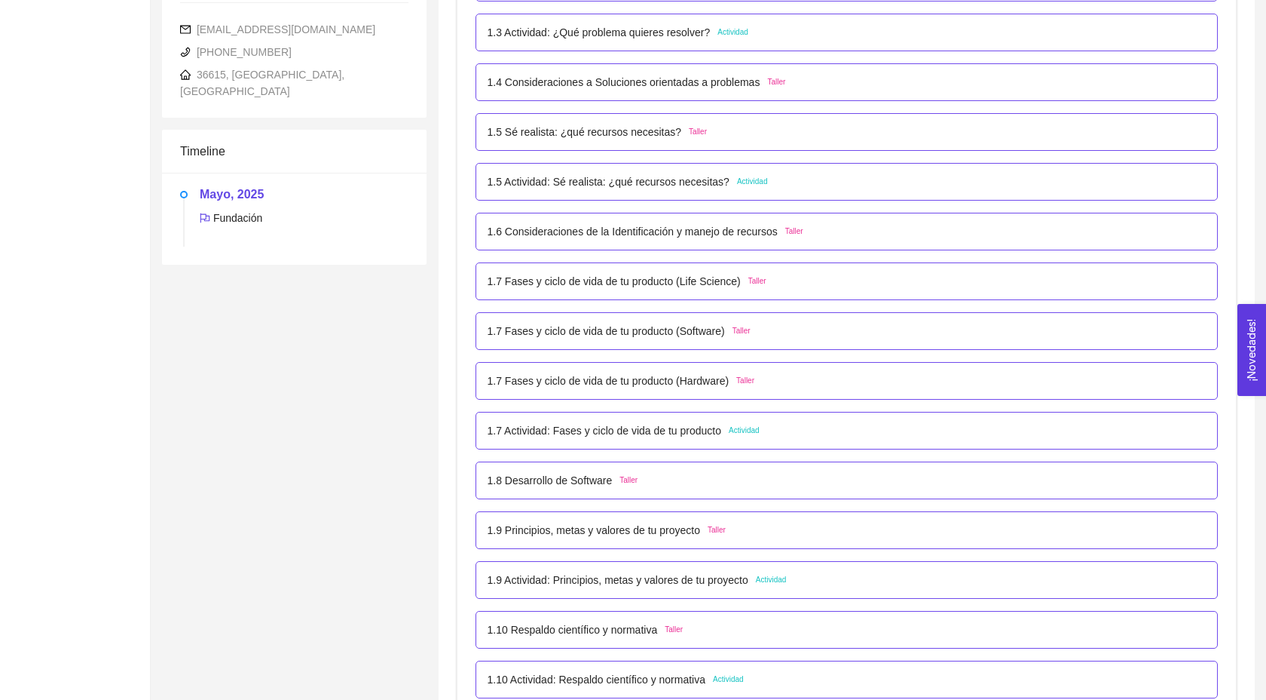
click at [613, 538] on p "1.9 Principios, metas y valores de tu proyecto" at bounding box center [594, 530] width 213 height 17
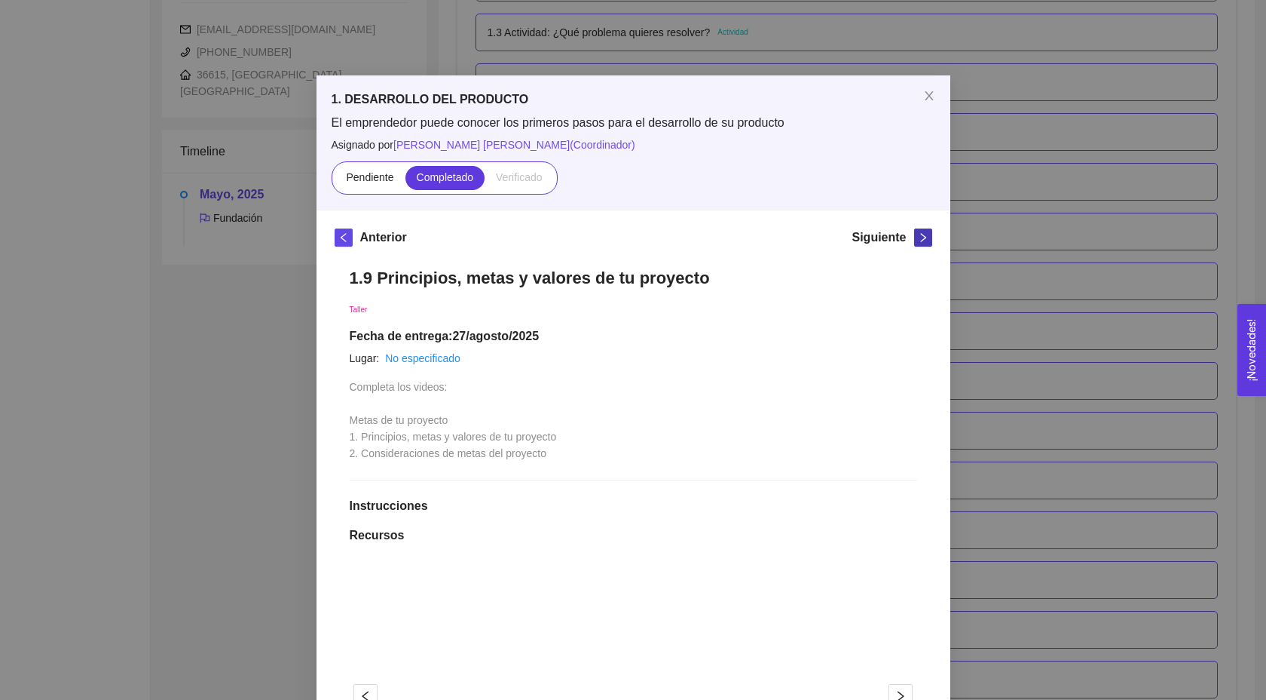
click at [918, 238] on icon "right" at bounding box center [923, 237] width 11 height 11
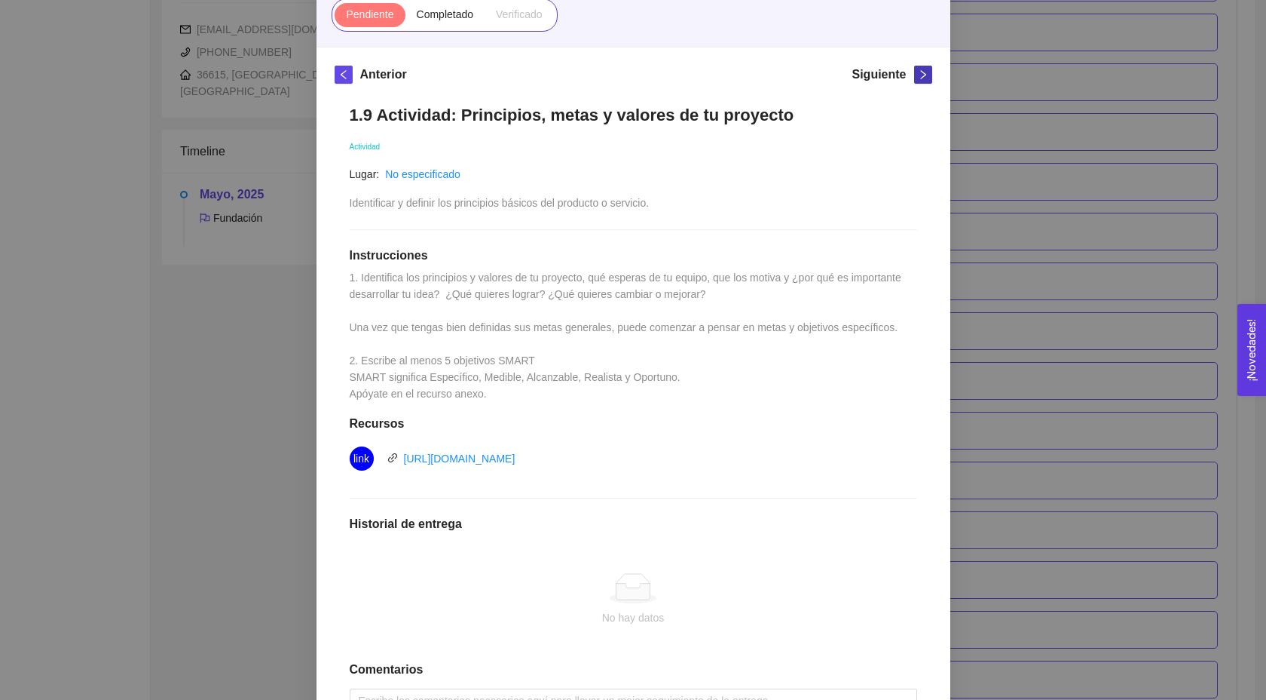
scroll to position [149, 0]
